Goal: Task Accomplishment & Management: Complete application form

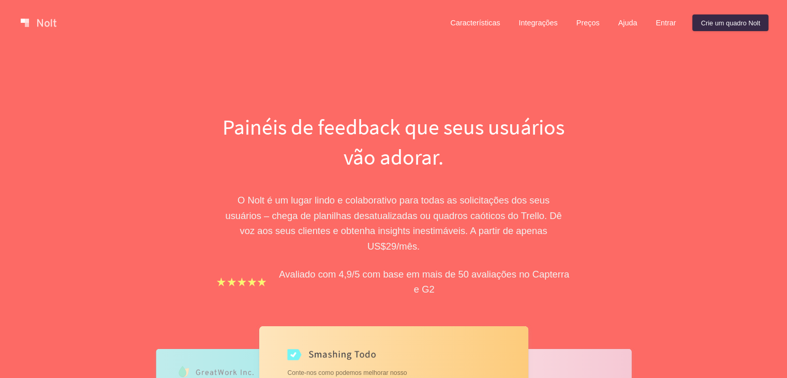
click at [639, 110] on div "Painéis de feedback que seus usuários vão adorar. O Nolt é um lugar lindo e col…" at bounding box center [393, 340] width 787 height 588
click at [711, 20] on font "Crie um quadro Nolt" at bounding box center [729, 23] width 59 height 8
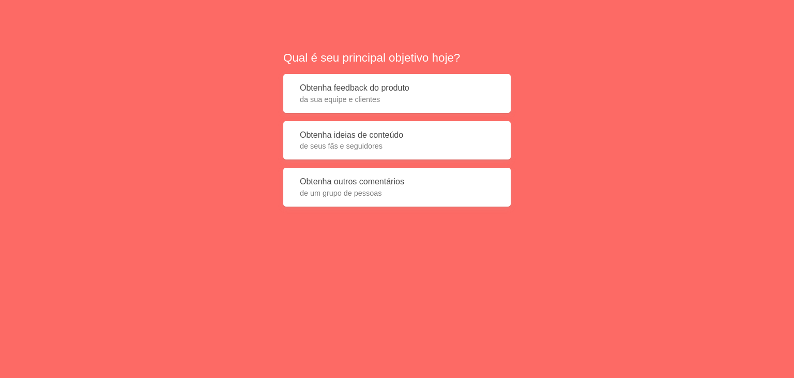
click at [397, 146] on span "de seus fãs e seguidores" at bounding box center [397, 146] width 194 height 10
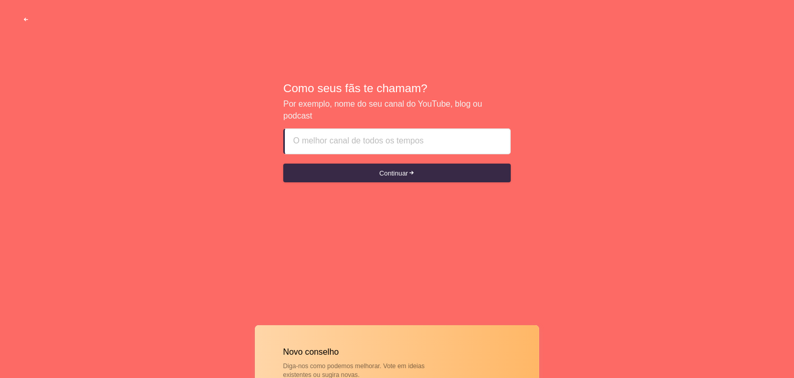
click at [26, 22] on span "button" at bounding box center [26, 20] width 7 height 7
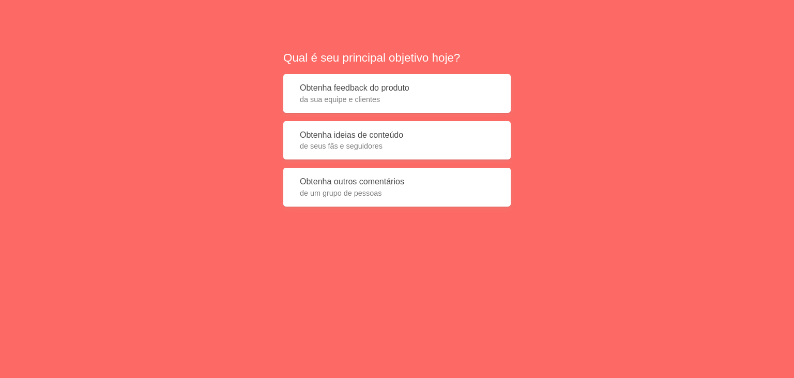
click at [451, 101] on span "da sua equipe e clientes" at bounding box center [397, 99] width 194 height 10
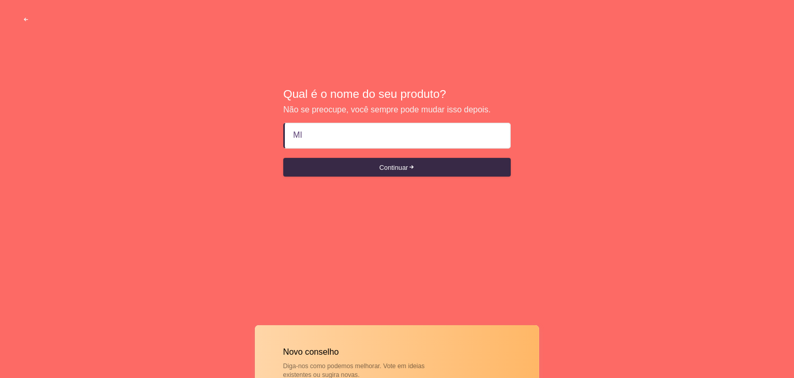
type input "M"
click at [29, 16] on button "button" at bounding box center [26, 19] width 32 height 19
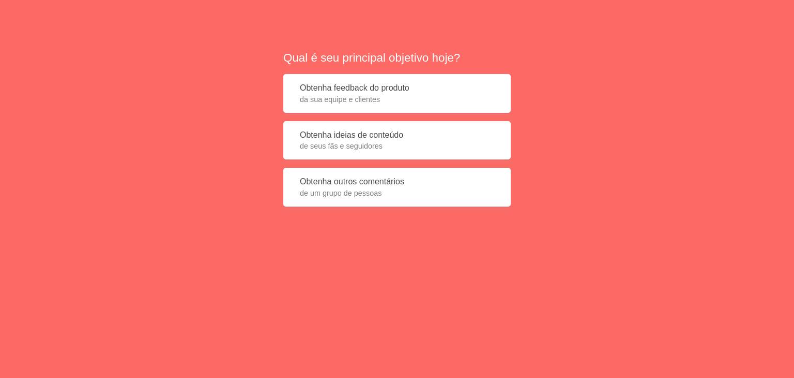
click at [395, 188] on span "de um grupo de pessoas" at bounding box center [397, 193] width 194 height 10
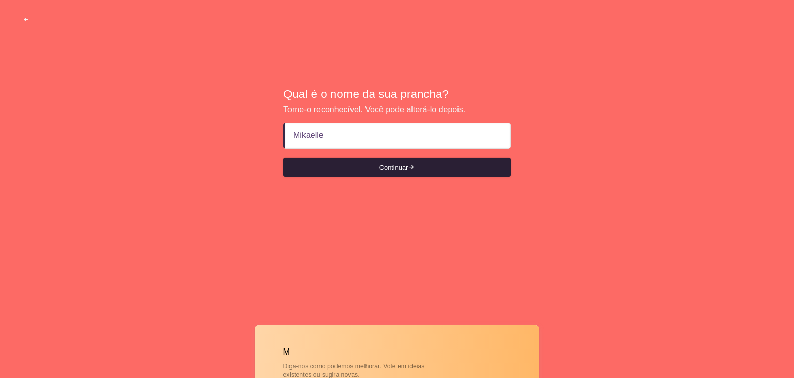
click at [398, 160] on button "Continuar" at bounding box center [397, 167] width 228 height 19
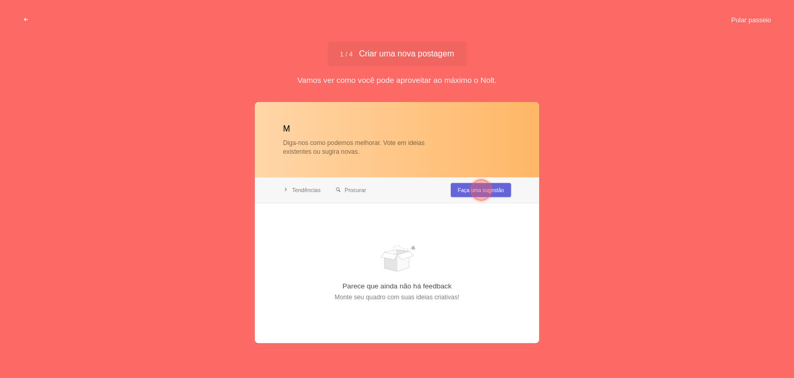
type input "Mikaelle"
drag, startPoint x: 476, startPoint y: 193, endPoint x: 465, endPoint y: 188, distance: 12.0
click at [465, 188] on div at bounding box center [481, 189] width 37 height 37
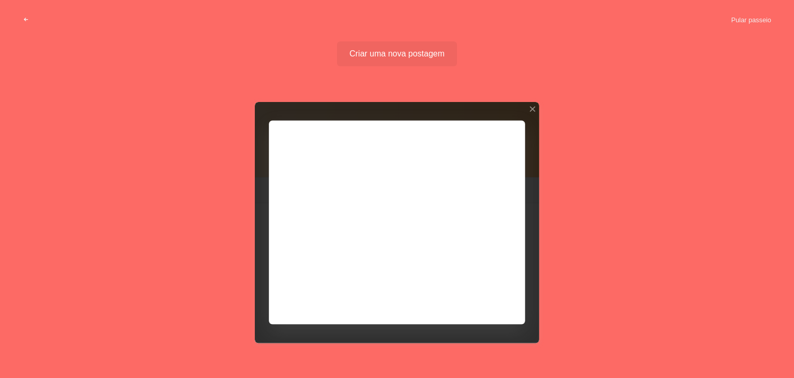
click at [465, 188] on div at bounding box center [397, 222] width 284 height 240
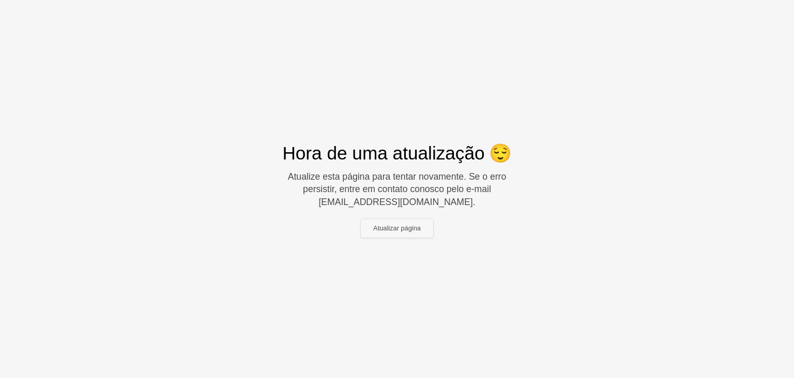
click at [415, 228] on font "Atualizar página" at bounding box center [397, 228] width 48 height 8
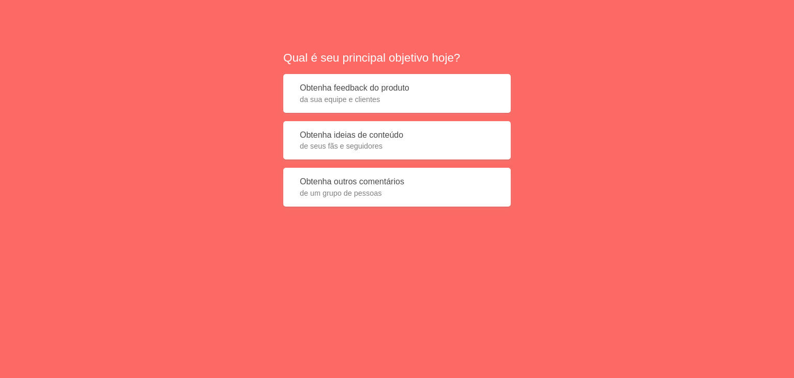
click at [429, 105] on button "Obtenha feedback do produto da sua equipe e clientes" at bounding box center [397, 93] width 228 height 39
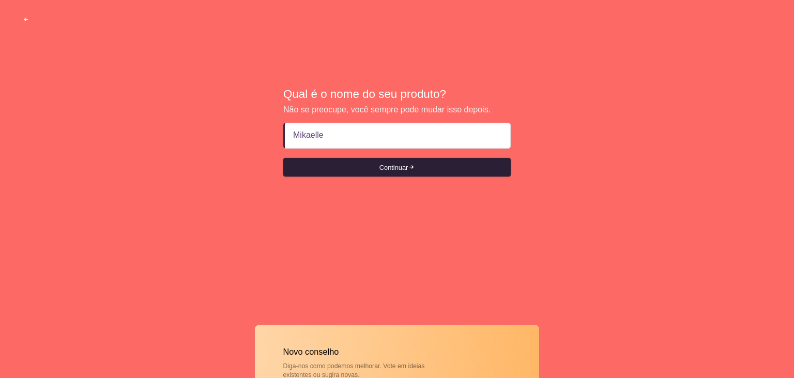
click at [439, 174] on button "Continuar" at bounding box center [397, 167] width 228 height 19
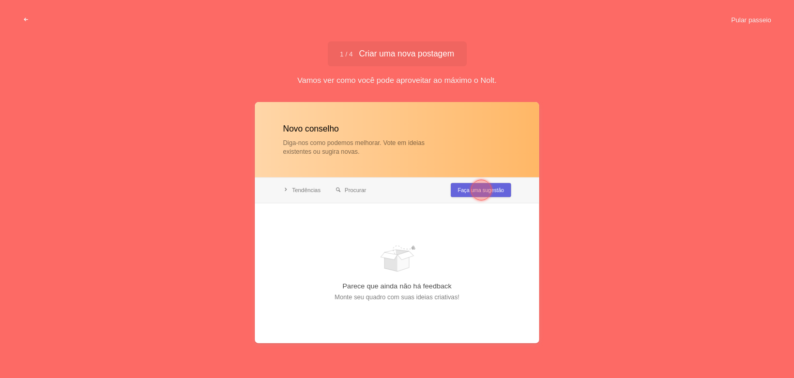
type input "Mikaelle"
click at [470, 191] on div at bounding box center [481, 189] width 37 height 37
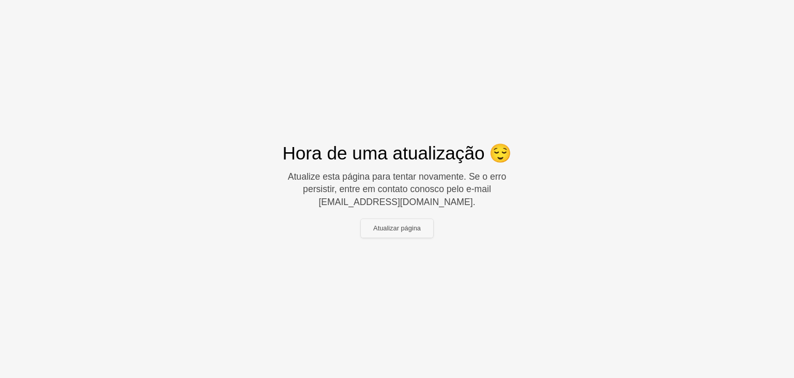
click at [403, 222] on button "Atualizar página" at bounding box center [397, 228] width 72 height 19
